Goal: Task Accomplishment & Management: Complete application form

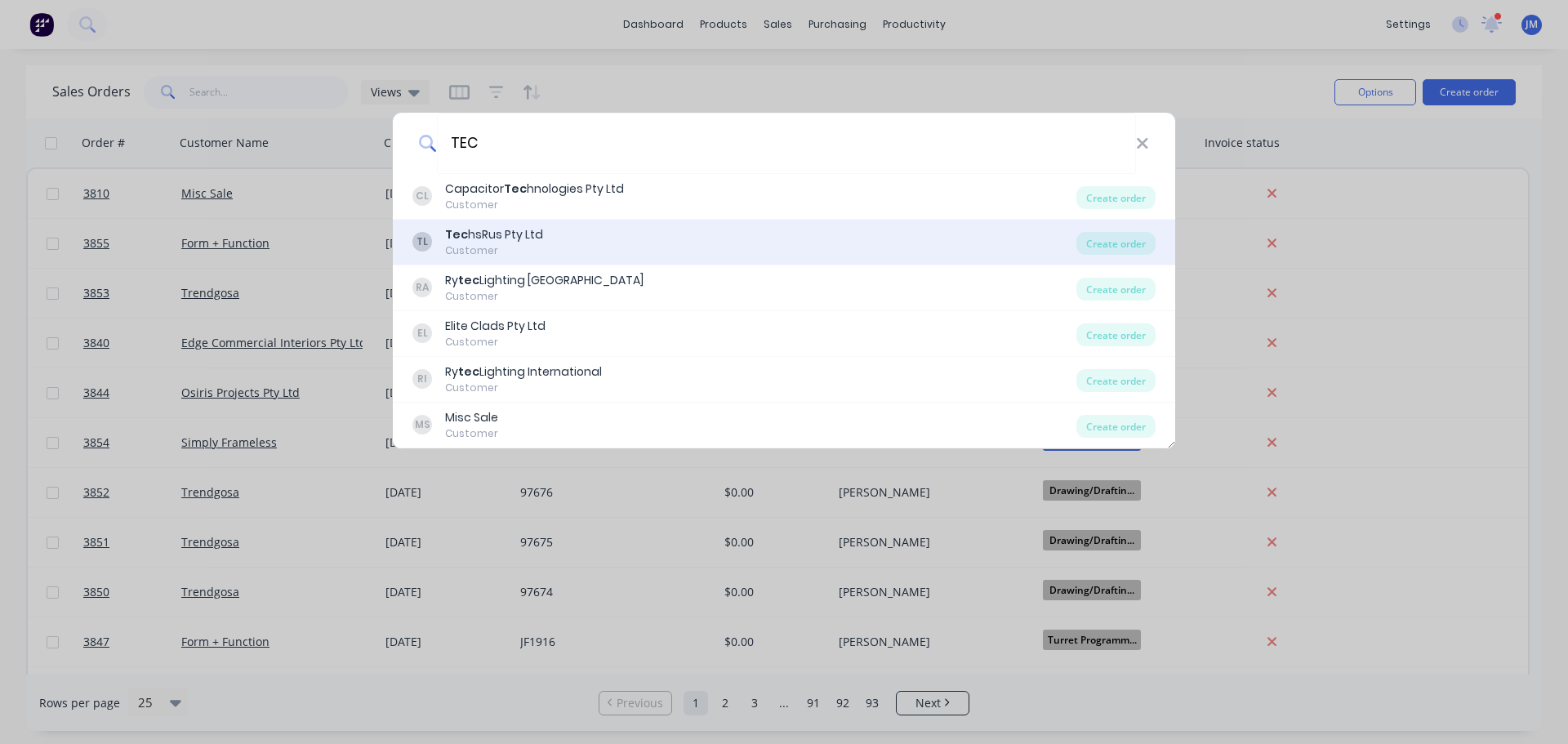
type input "TEC"
click at [499, 234] on div "Tec hsRus Pty Ltd" at bounding box center [494, 234] width 98 height 17
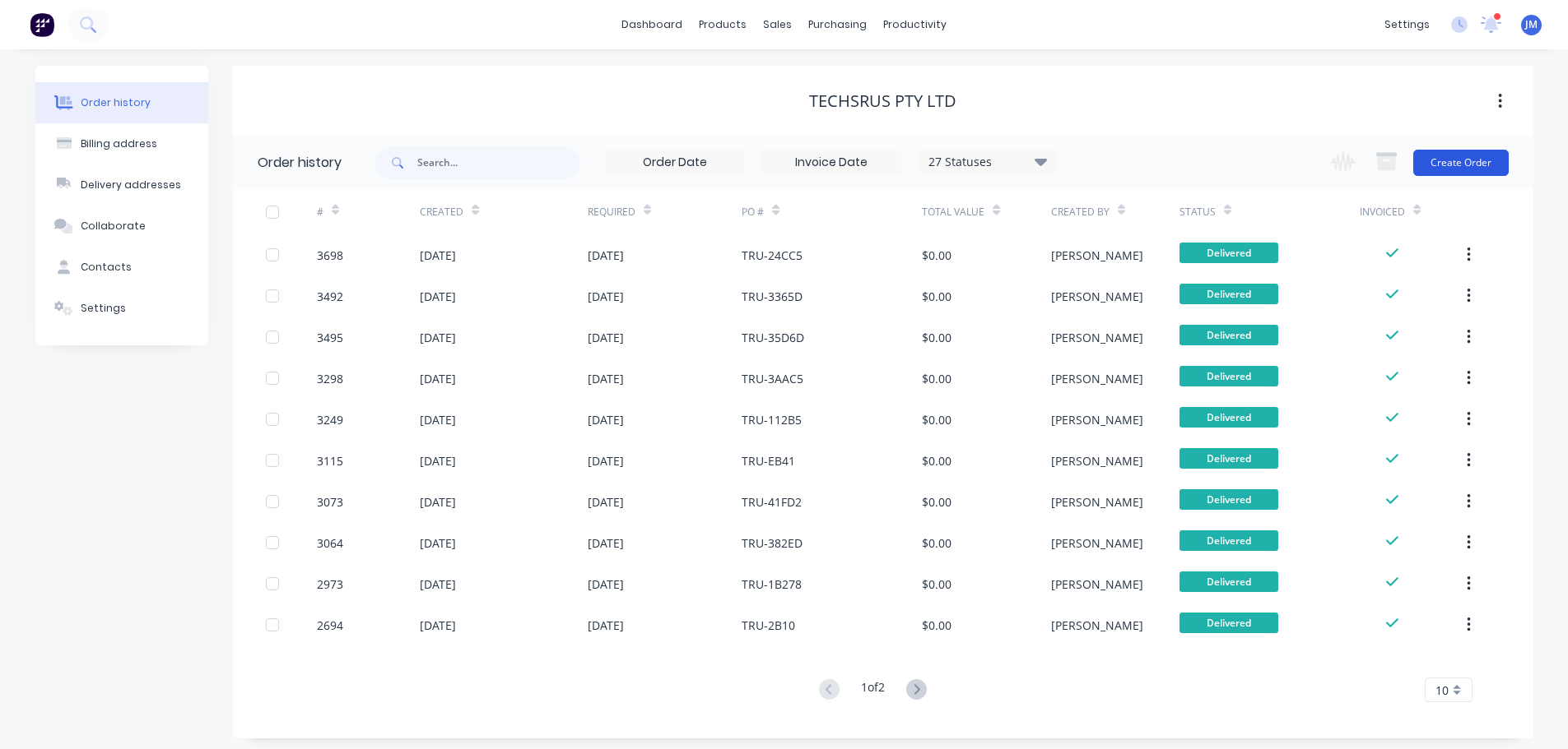
click at [1462, 162] on button "Create Order" at bounding box center [1460, 163] width 95 height 26
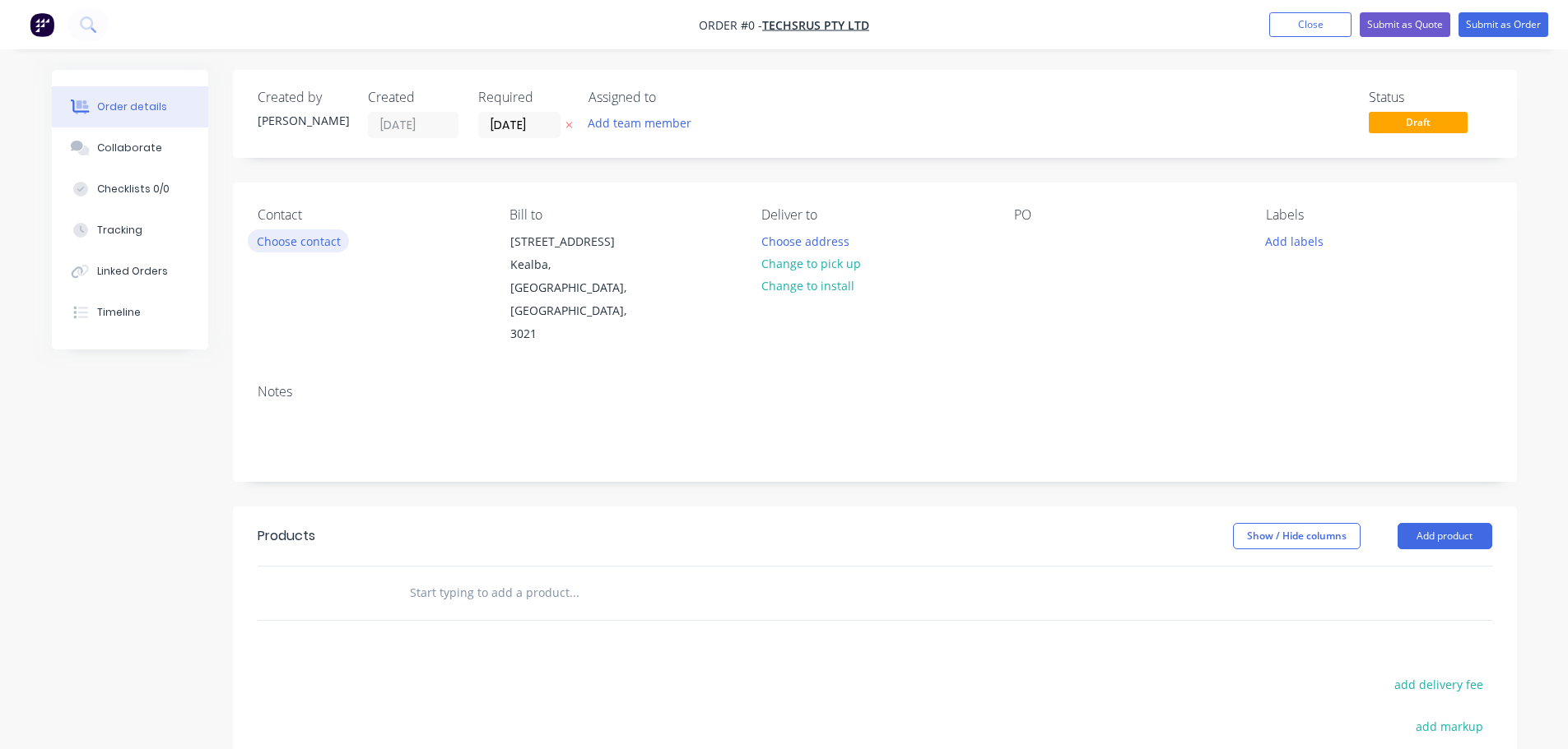
click at [321, 234] on button "Choose contact" at bounding box center [298, 241] width 101 height 22
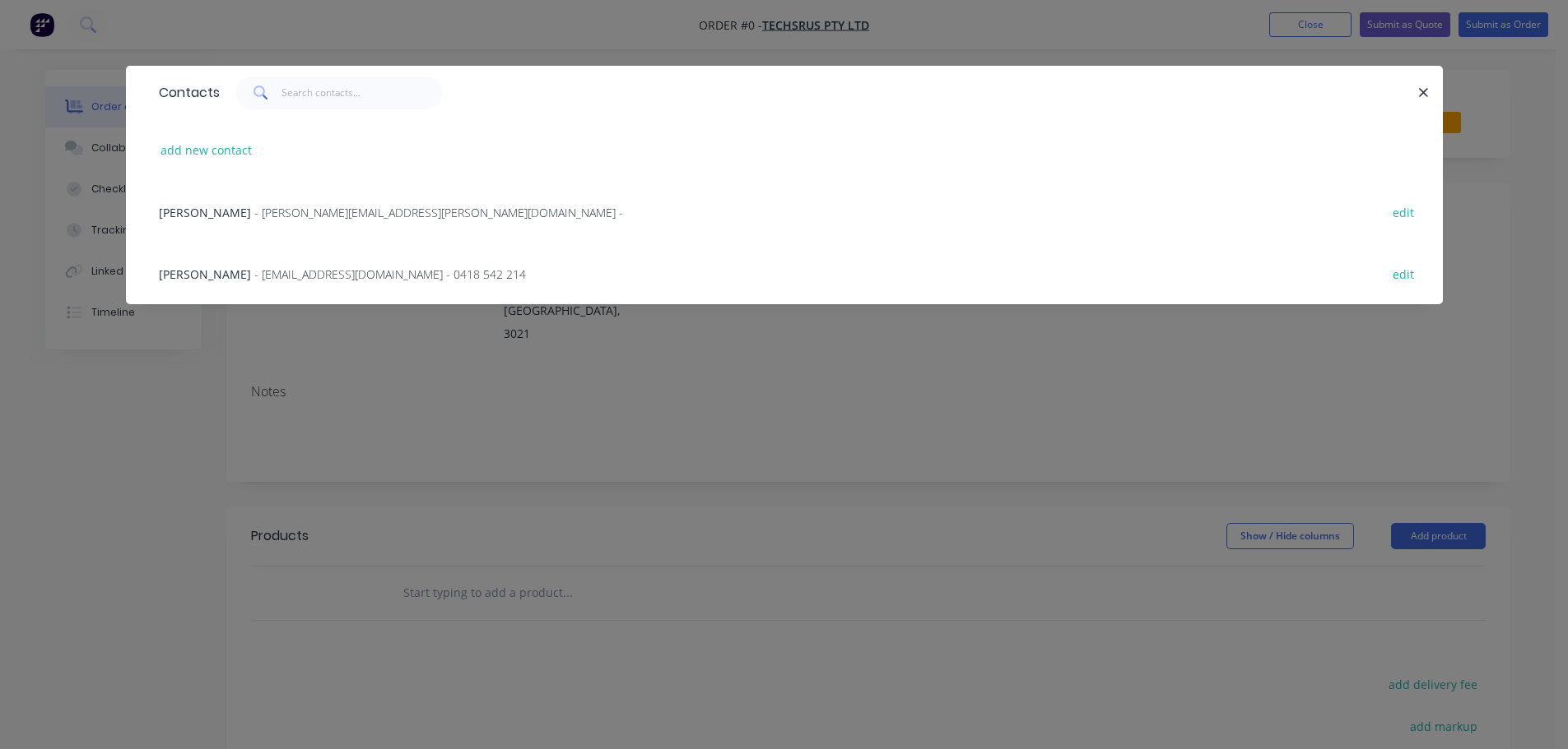
click at [225, 270] on span "[PERSON_NAME]" at bounding box center [204, 273] width 92 height 15
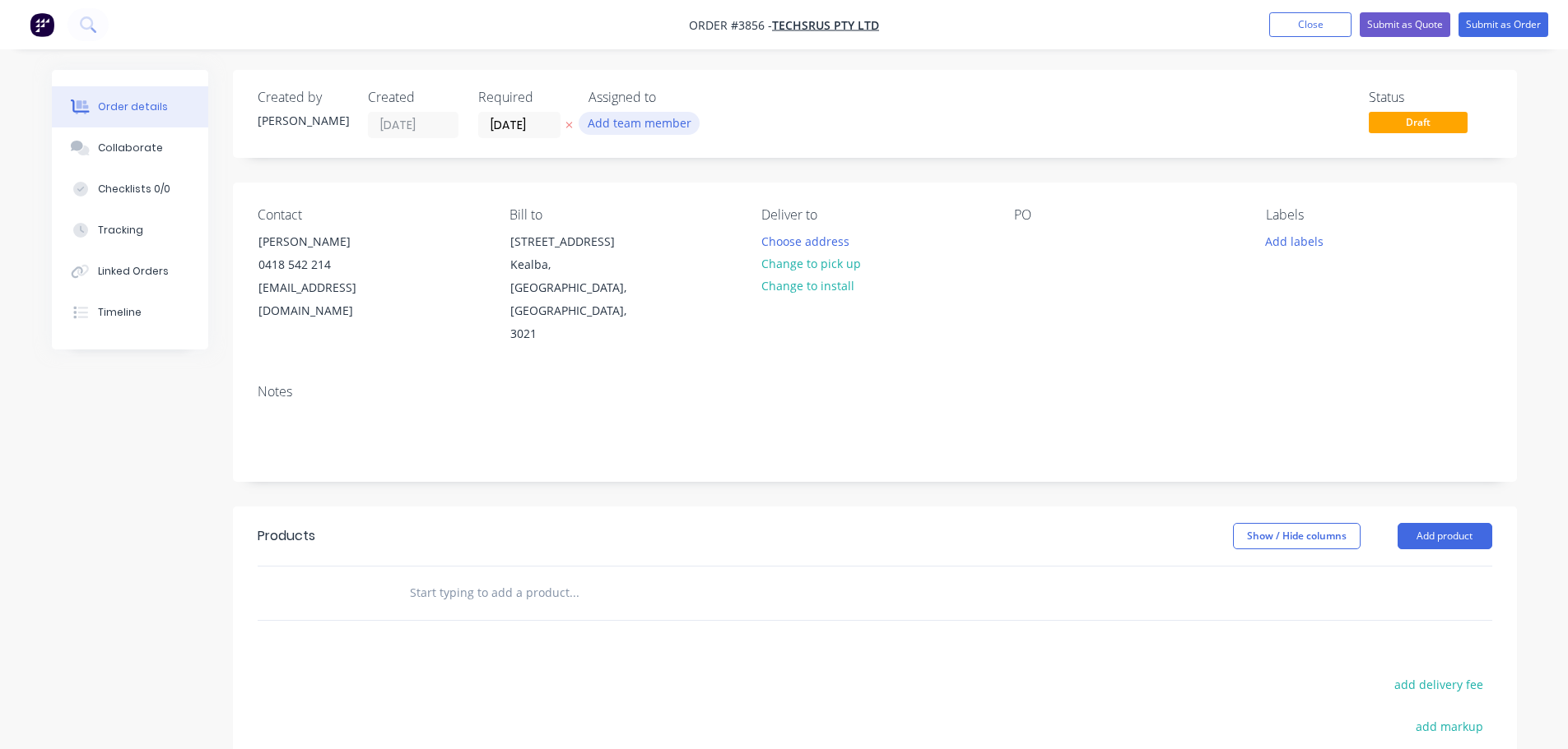
click at [660, 112] on button "Add team member" at bounding box center [639, 123] width 121 height 22
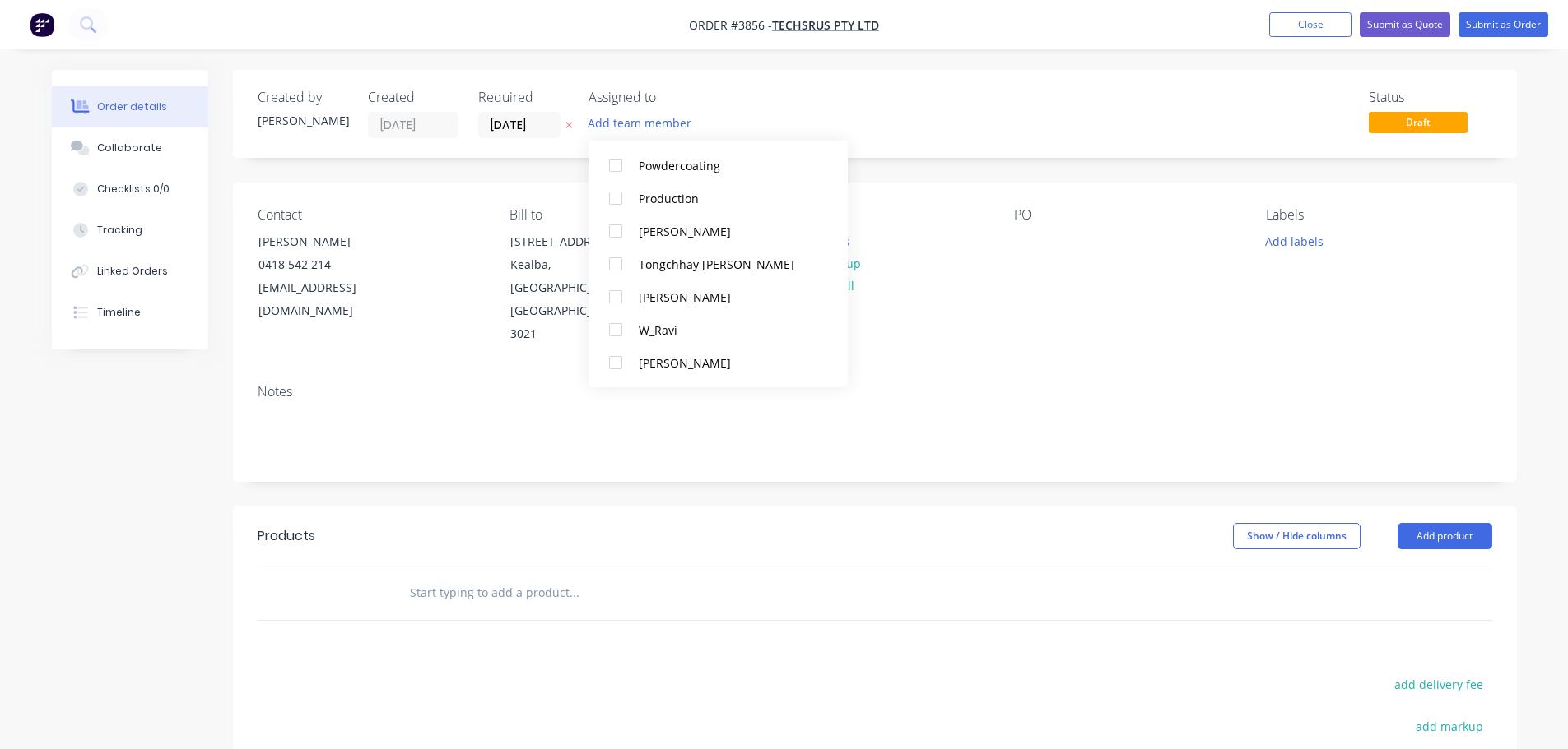
scroll to position [1097, 0]
click at [610, 199] on div at bounding box center [615, 203] width 33 height 33
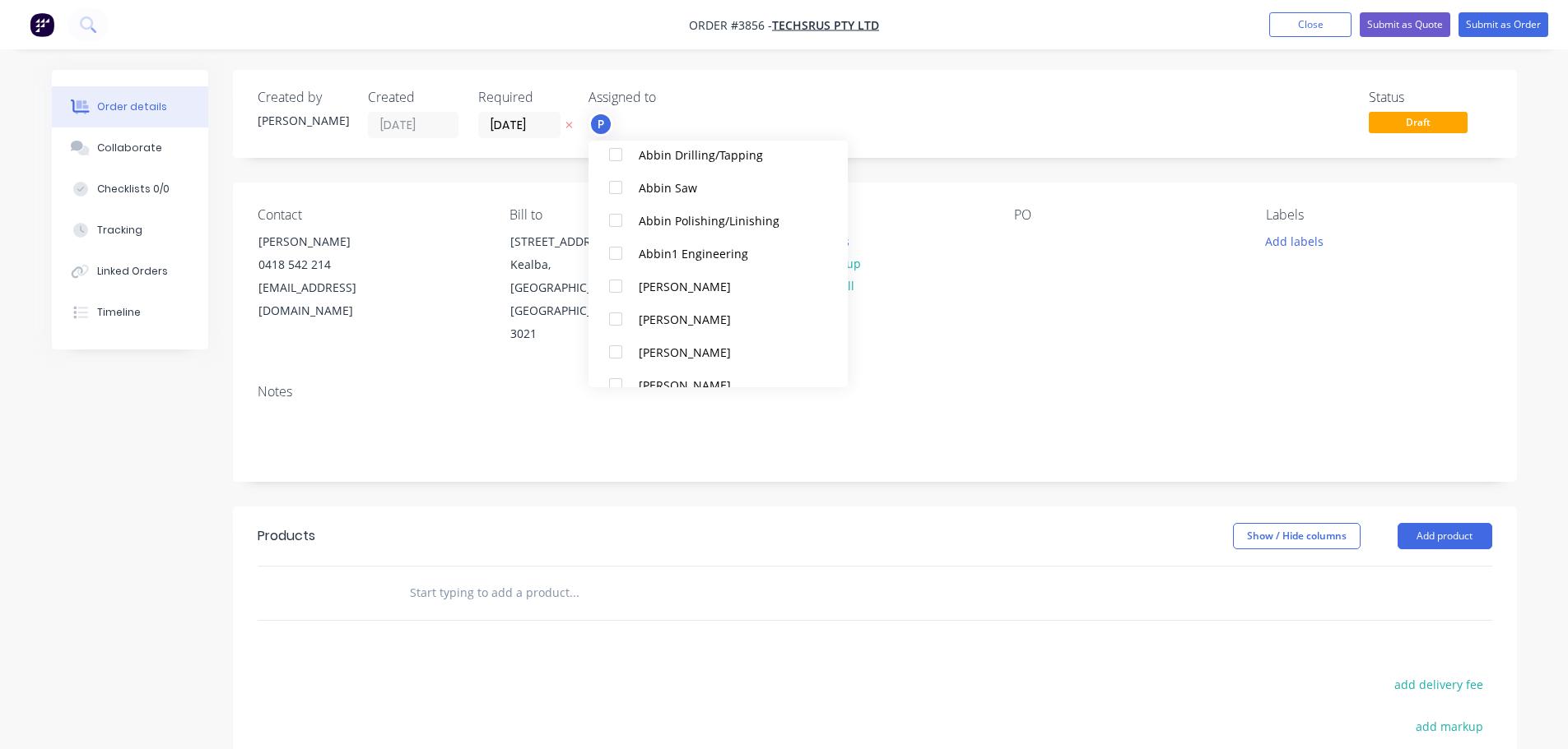
scroll to position [419, 0]
click at [611, 251] on div at bounding box center [615, 256] width 33 height 33
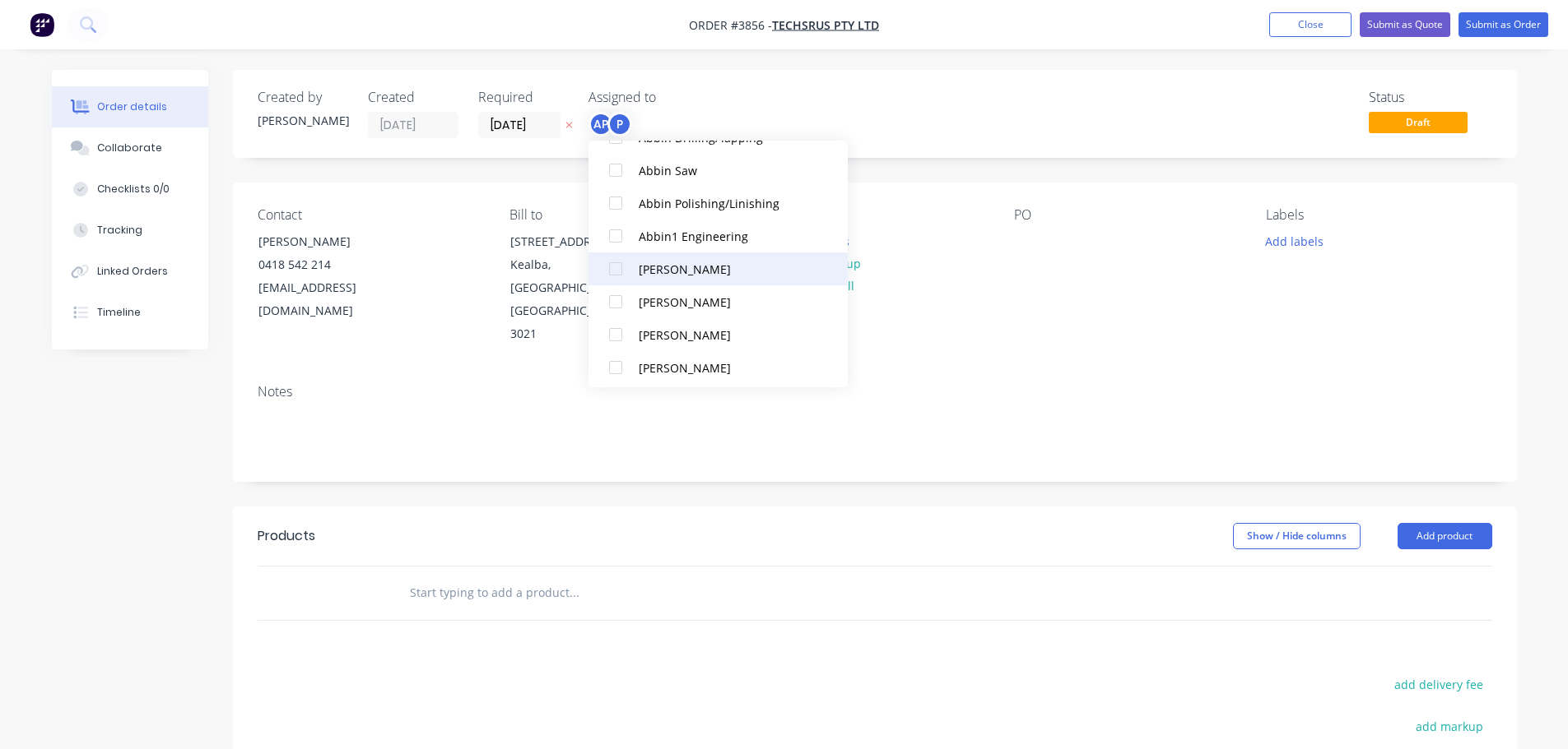
click at [624, 268] on div at bounding box center [615, 269] width 33 height 33
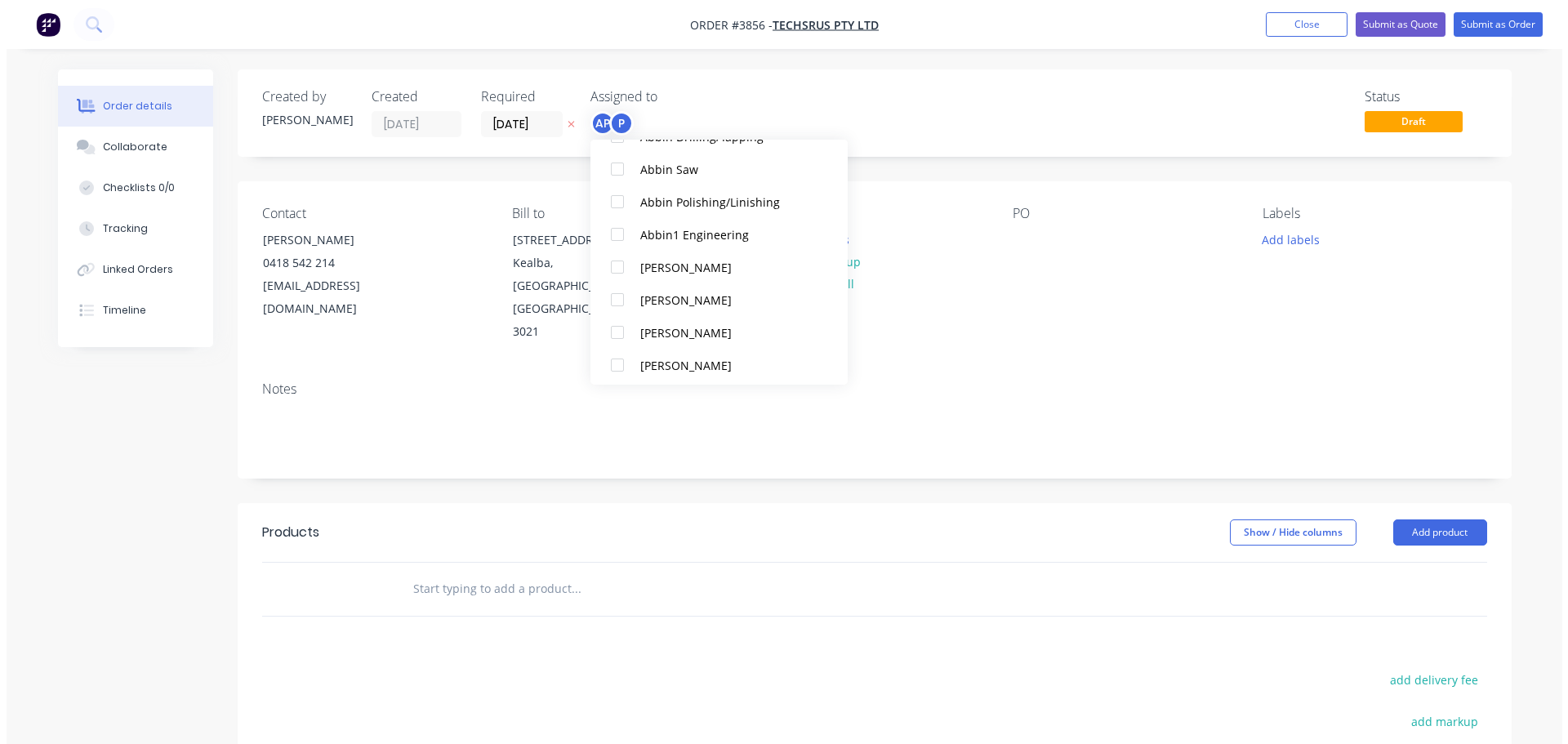
scroll to position [0, 0]
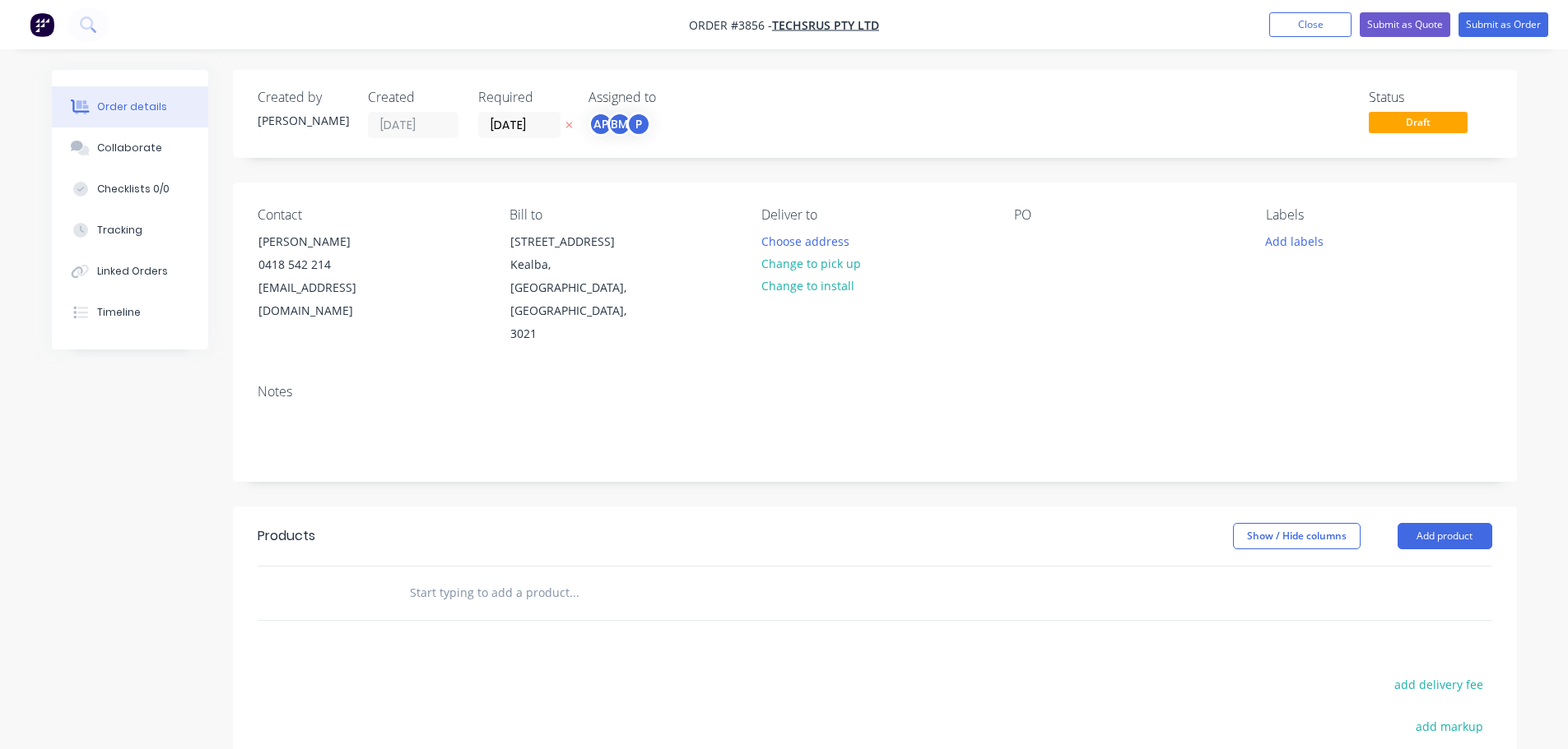
click at [1030, 322] on div "Contact [PERSON_NAME] [PHONE_NUMBER] [EMAIL_ADDRESS][DOMAIN_NAME] Bill to [STRE…" at bounding box center [874, 276] width 1284 height 188
click at [806, 239] on button "Choose address" at bounding box center [805, 241] width 105 height 22
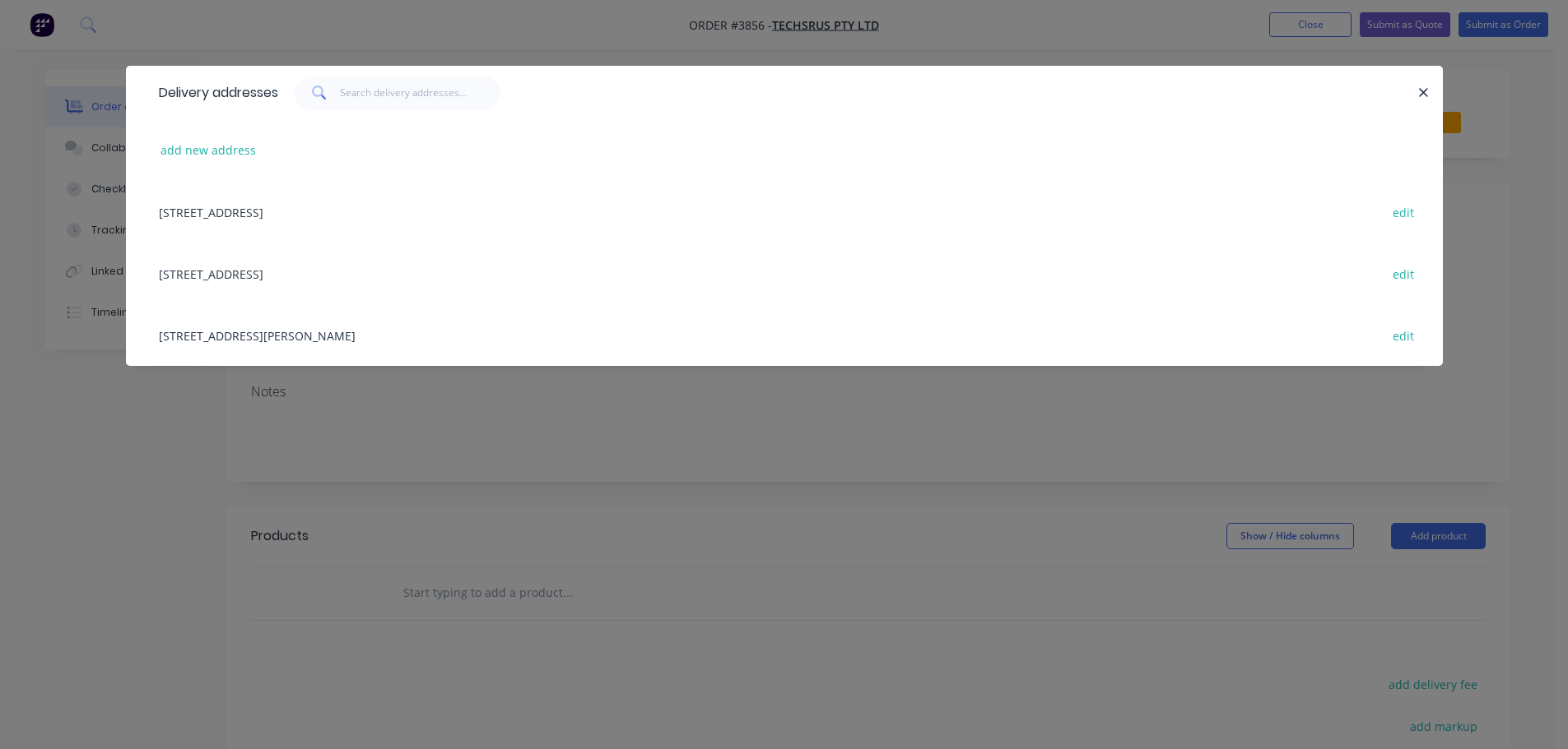
drag, startPoint x: 239, startPoint y: 331, endPoint x: 362, endPoint y: 326, distance: 123.1
click at [243, 332] on div "[STREET_ADDRESS][PERSON_NAME] edit" at bounding box center [784, 335] width 1267 height 62
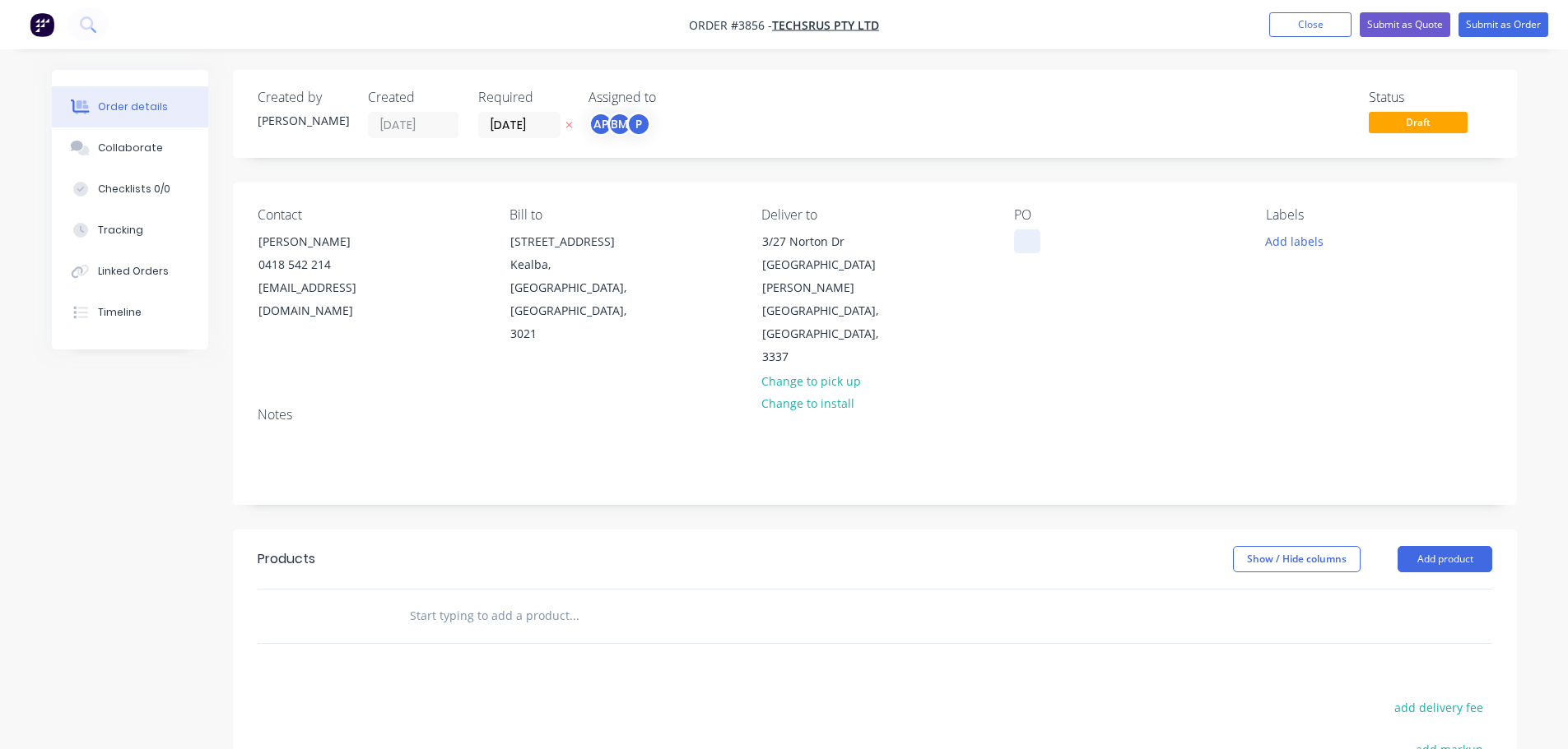
click at [1029, 249] on div at bounding box center [1027, 241] width 26 height 24
click at [131, 149] on div "Collaborate" at bounding box center [130, 148] width 65 height 15
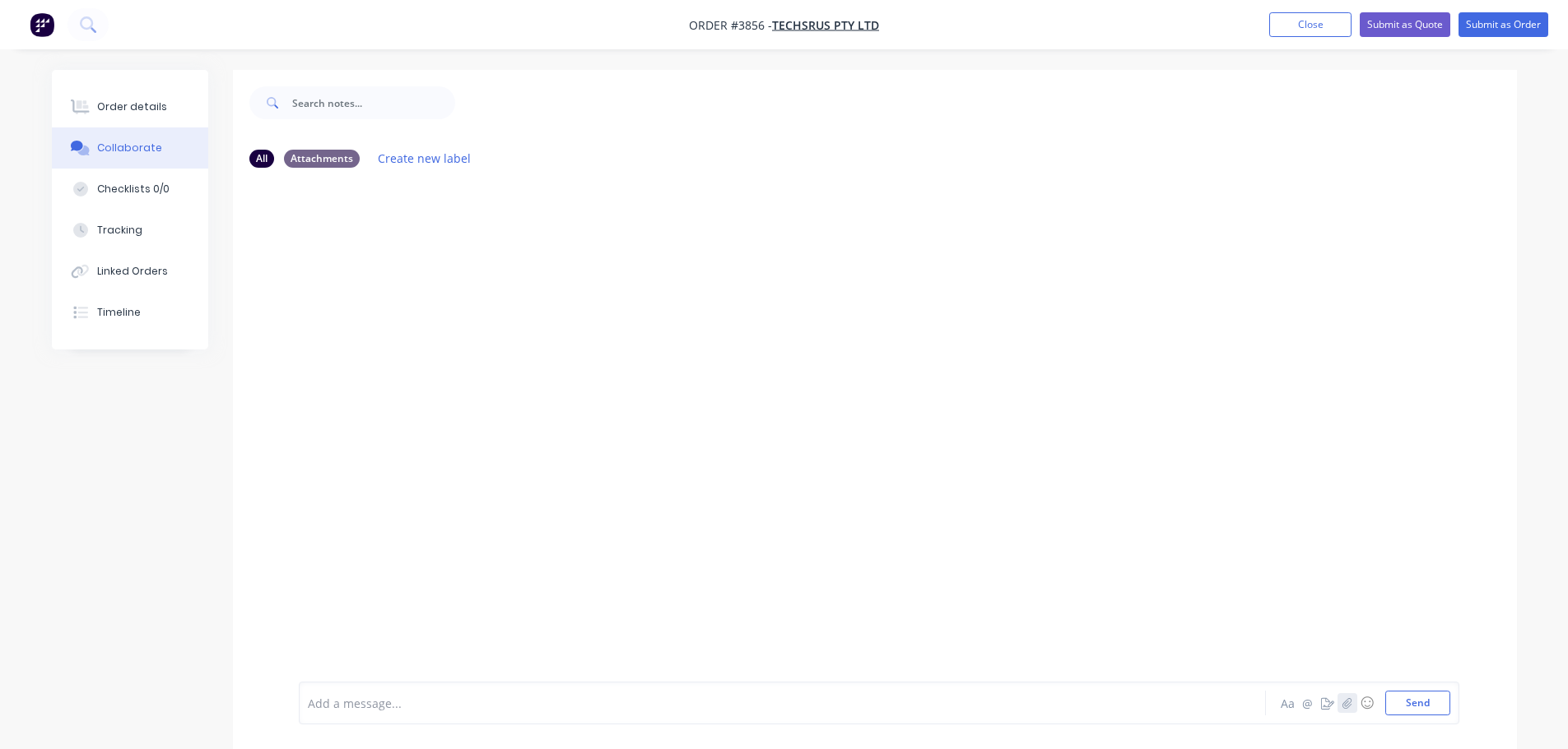
click at [1343, 705] on icon "button" at bounding box center [1346, 703] width 10 height 12
click at [1413, 698] on button "Send" at bounding box center [1418, 703] width 65 height 25
click at [118, 108] on div "Order details" at bounding box center [132, 107] width 70 height 15
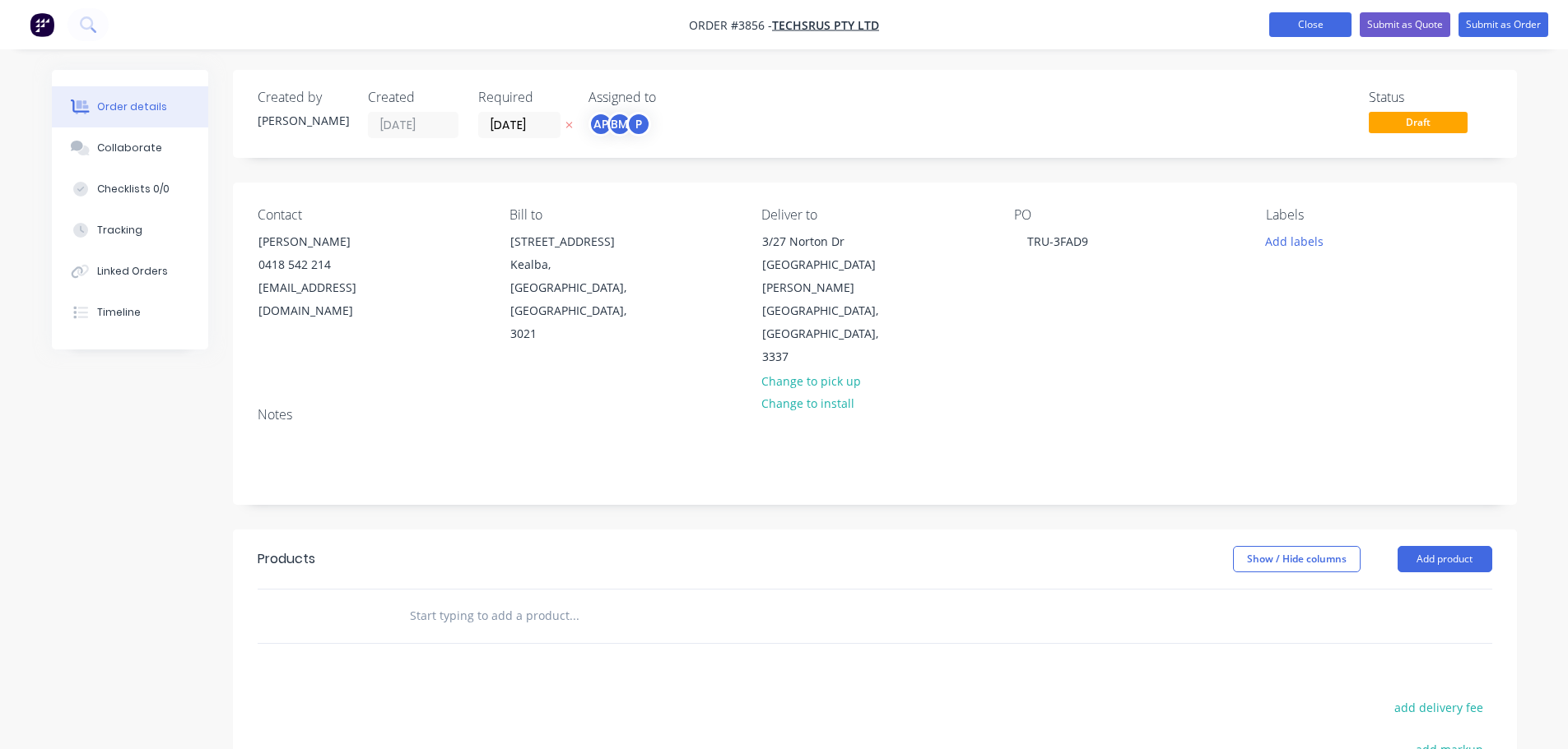
click at [1320, 29] on button "Close" at bounding box center [1310, 25] width 83 height 25
